Goal: Task Accomplishment & Management: Manage account settings

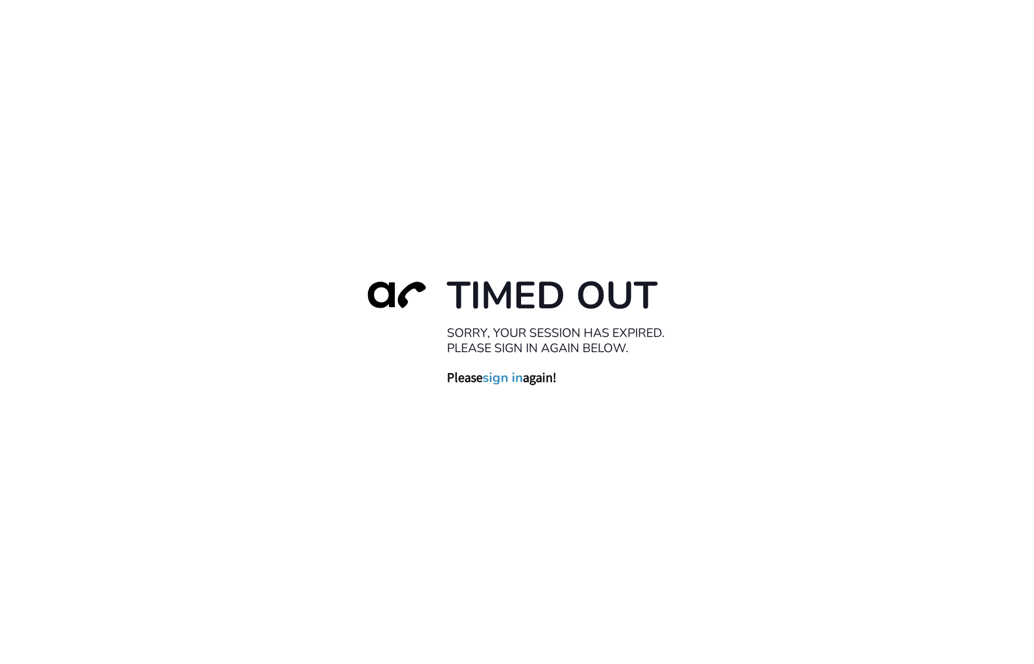
click at [518, 378] on link "sign in" at bounding box center [503, 377] width 40 height 16
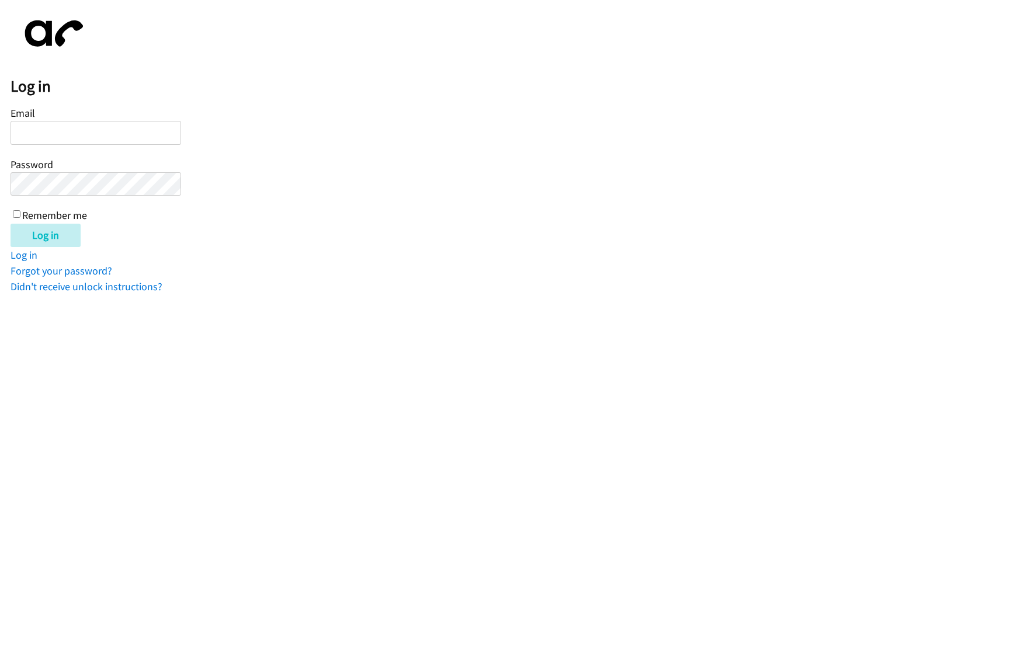
click at [139, 141] on input "Email" at bounding box center [96, 133] width 171 height 24
click at [164, 66] on div "Log in Email Password Remember me Log in Log in Forgot your password? Didn't re…" at bounding box center [523, 153] width 1024 height 284
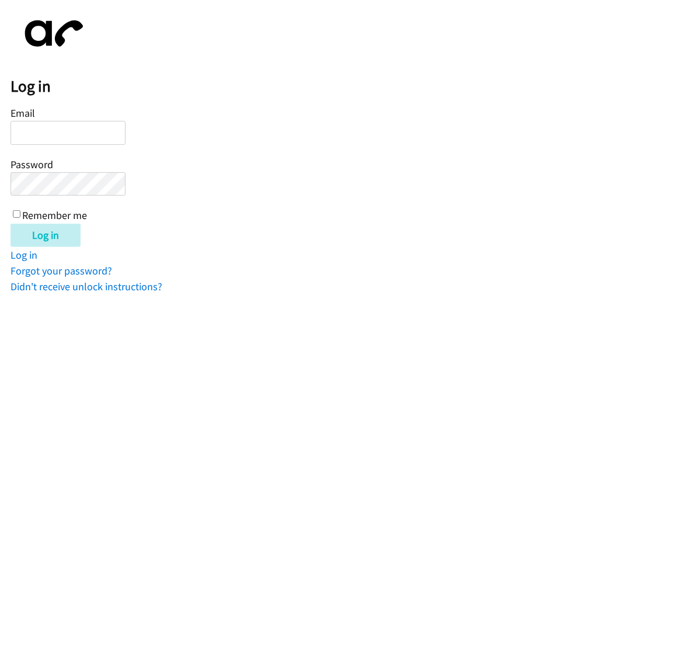
click at [341, 116] on form "Email Password Remember me Log in" at bounding box center [355, 175] width 689 height 143
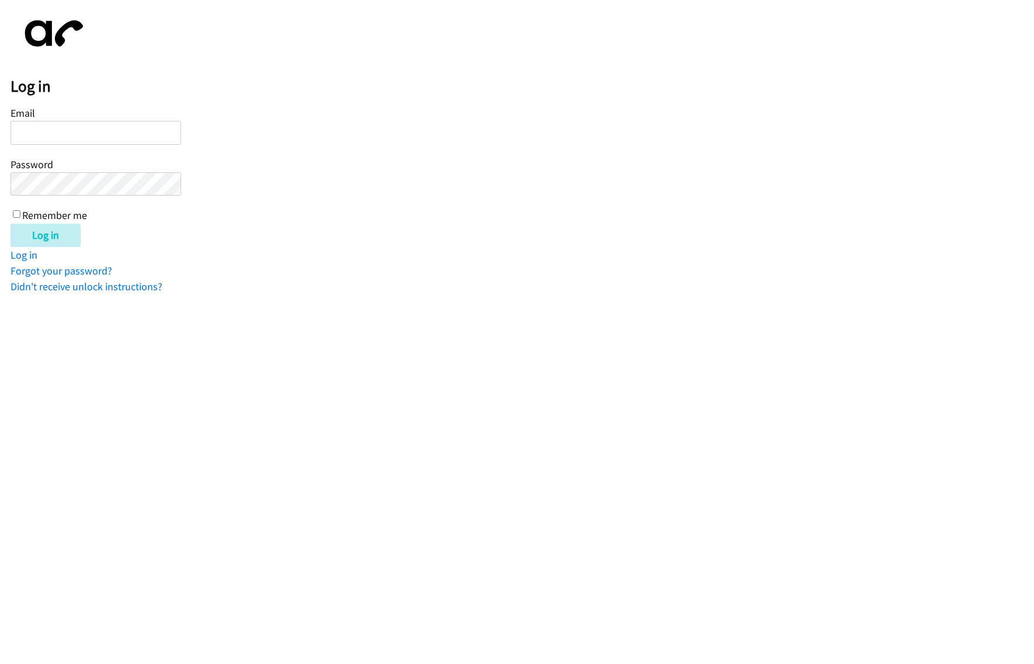
click at [124, 141] on input "Email" at bounding box center [96, 133] width 171 height 24
type input "nranola@lendingpoint.com"
click at [11, 224] on input "Log in" at bounding box center [46, 235] width 70 height 23
